Goal: Information Seeking & Learning: Learn about a topic

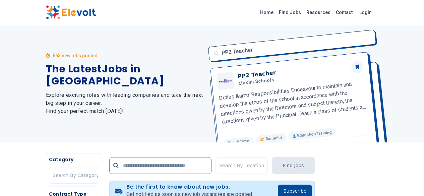
click at [109, 166] on input "text" at bounding box center [160, 165] width 102 height 17
type input "****"
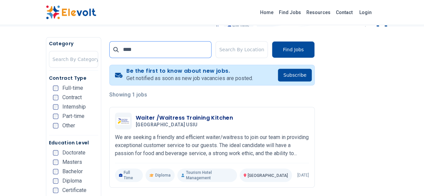
scroll to position [147, 0]
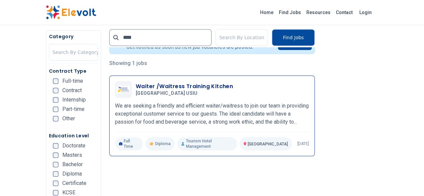
click at [172, 85] on h3 "Waiter /Waitress Training Kitchen" at bounding box center [184, 86] width 97 height 8
